Goal: Find specific page/section: Find specific page/section

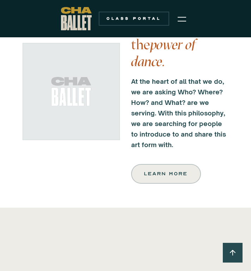
scroll to position [236, 0]
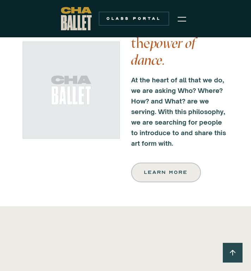
click at [183, 20] on img "menu" at bounding box center [182, 19] width 8 height 8
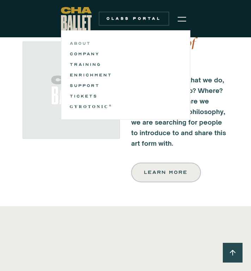
click at [84, 44] on link "ABOUT" at bounding box center [126, 43] width 112 height 8
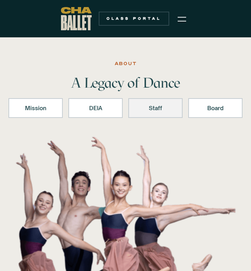
click at [155, 110] on div "Staff" at bounding box center [156, 108] width 36 height 8
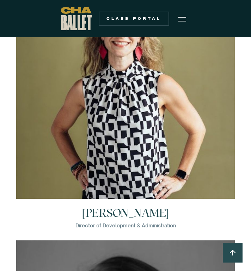
scroll to position [1513, 0]
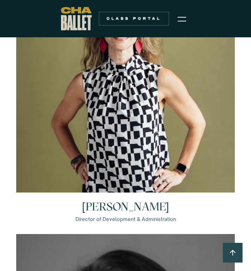
click at [104, 205] on h3 "[PERSON_NAME]" at bounding box center [125, 206] width 87 height 11
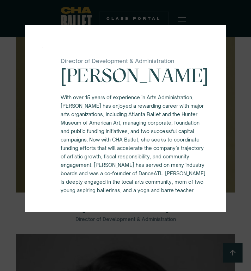
scroll to position [88, 0]
click at [244, 110] on div "Director of Development & Administration [PERSON_NAME] With over 15 years of ex…" at bounding box center [125, 135] width 251 height 271
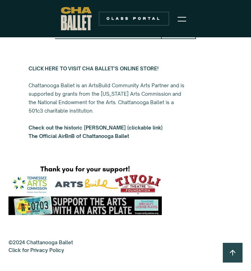
scroll to position [2849, 0]
